Goal: Information Seeking & Learning: Learn about a topic

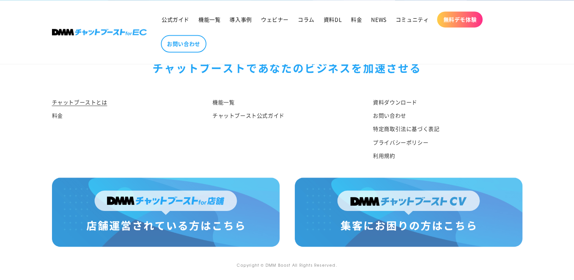
scroll to position [4013, 0]
click at [54, 115] on link "料金" at bounding box center [57, 115] width 11 height 13
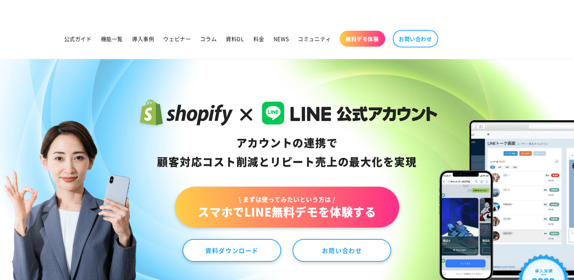
scroll to position [3602, 0]
